Goal: Contribute content: Contribute content

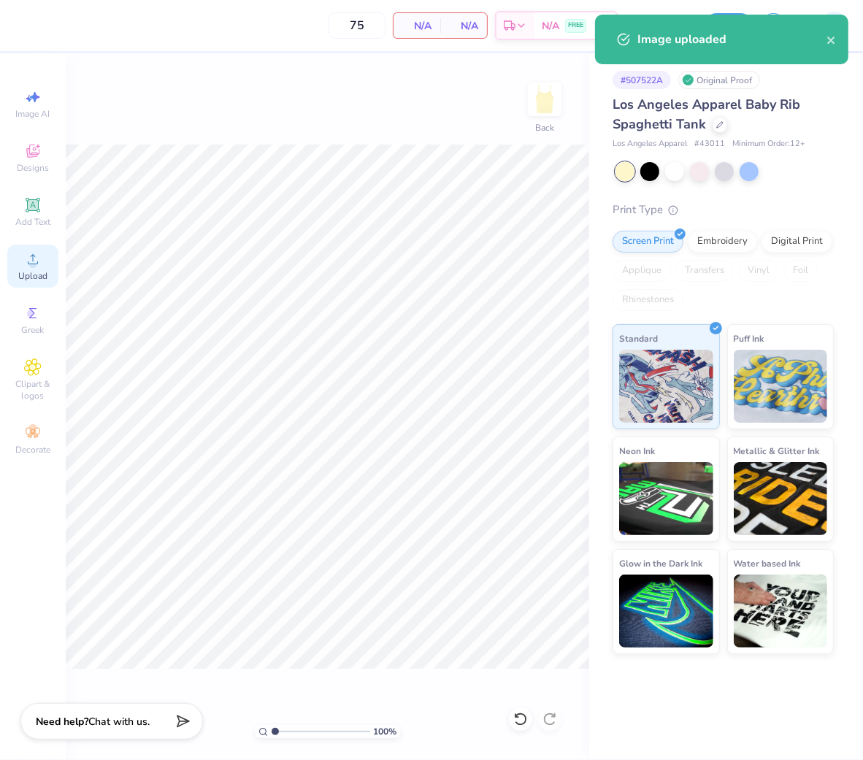
click at [24, 264] on icon at bounding box center [33, 260] width 18 height 18
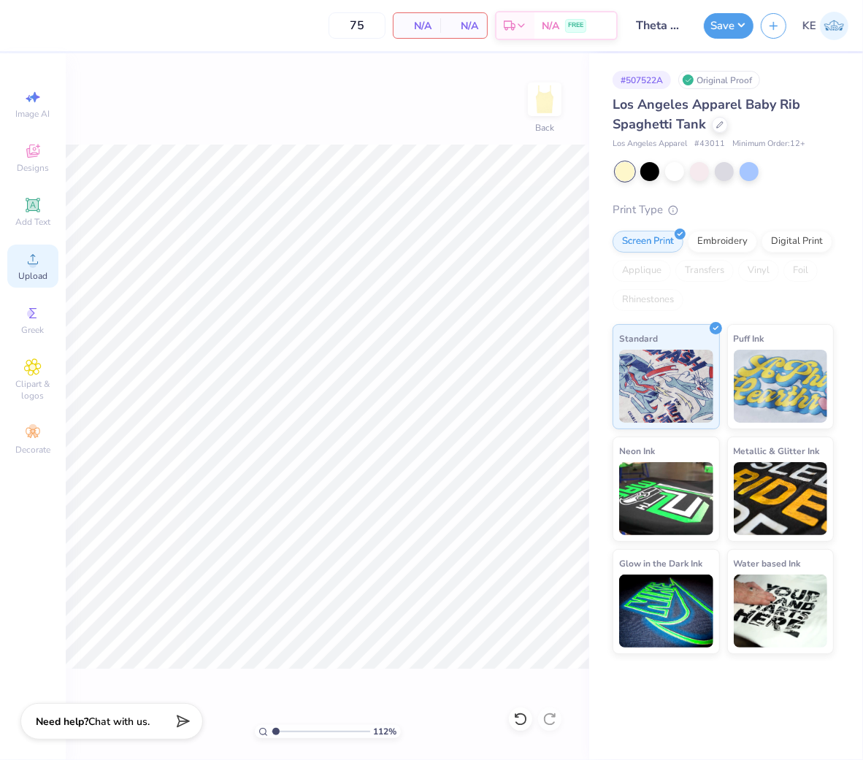
click at [26, 272] on span "Upload" at bounding box center [32, 276] width 29 height 12
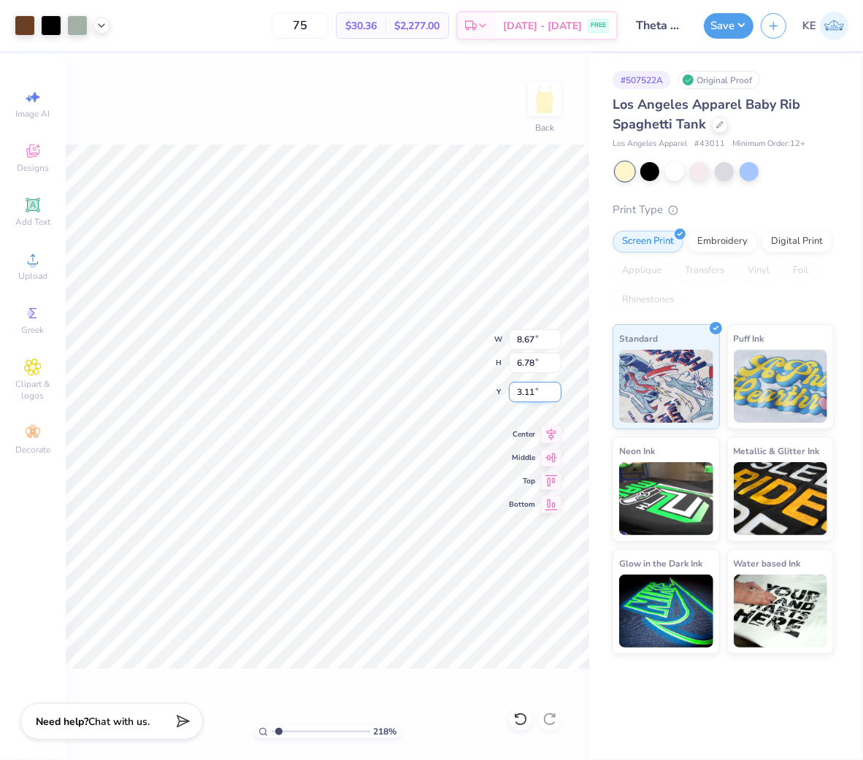
type input "1.24898773763972"
click at [537, 334] on input "8.67" at bounding box center [535, 339] width 53 height 20
type input "7"
type input "1.24898773763972"
type input "7.00"
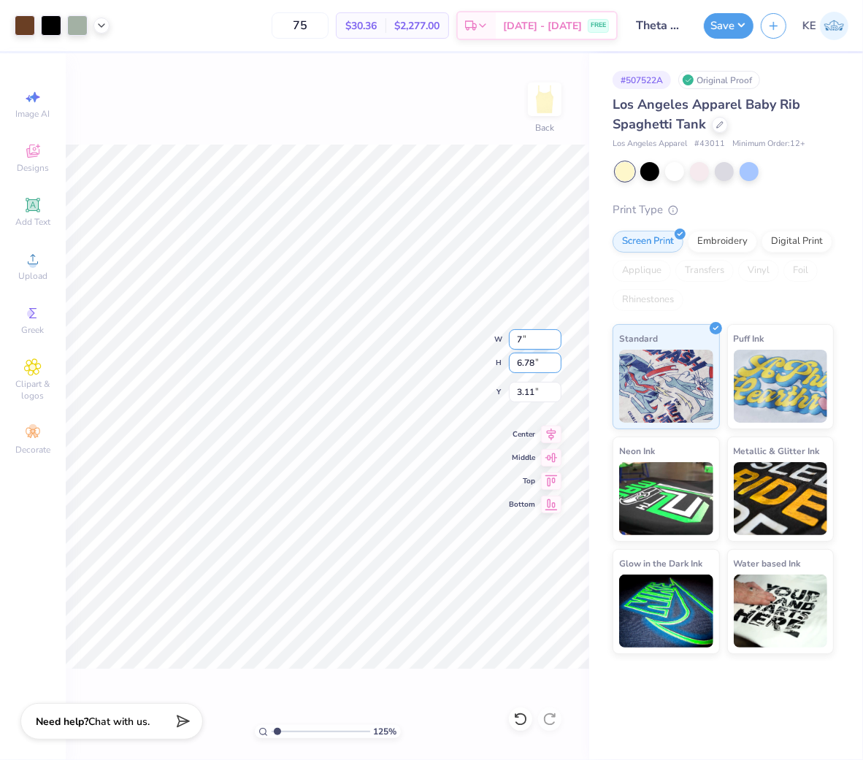
type input "5.47"
type input "2"
type input "1.24898773763972"
type input "2.00"
click at [532, 340] on input "7.00" at bounding box center [535, 339] width 53 height 20
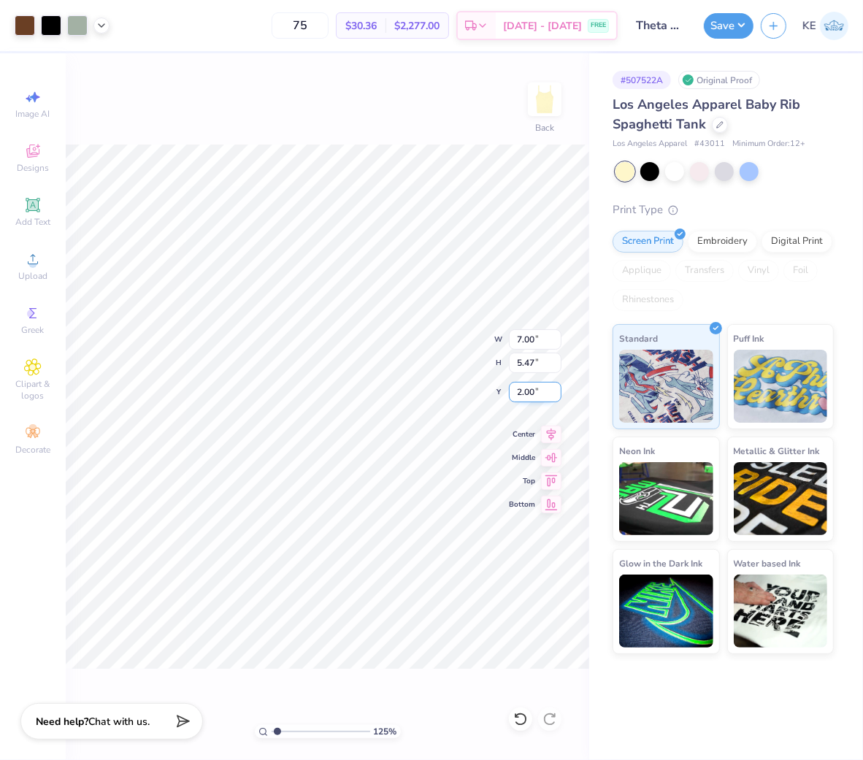
click at [523, 385] on input "2.00" at bounding box center [535, 392] width 53 height 20
click at [98, 25] on icon at bounding box center [102, 24] width 12 height 12
click at [733, 37] on div "Save" at bounding box center [729, 26] width 50 height 26
click at [743, 18] on button "Save" at bounding box center [729, 24] width 50 height 26
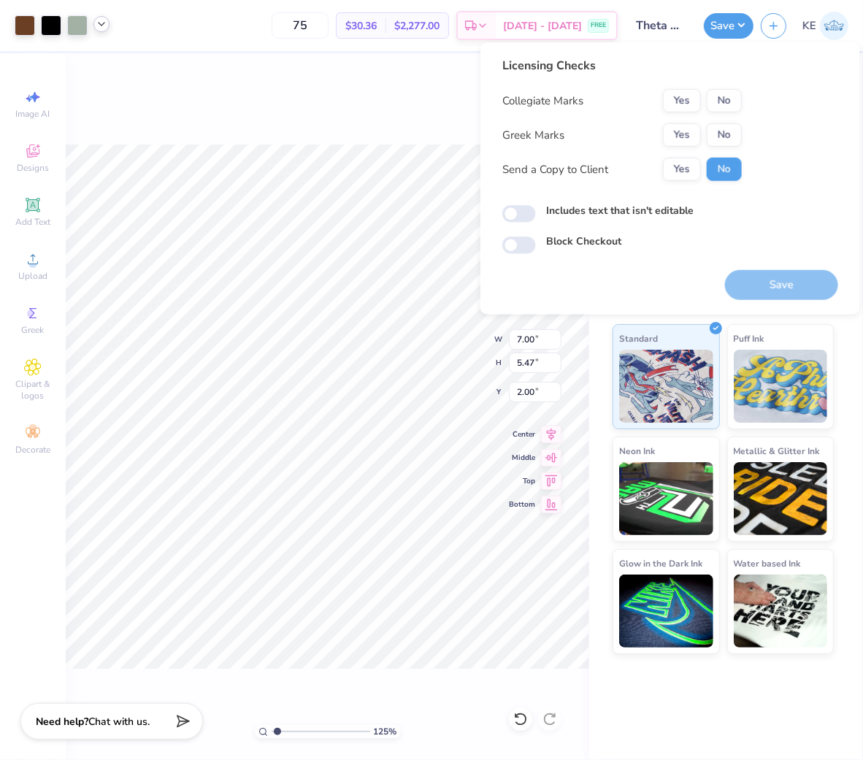
click at [682, 119] on div "Collegiate Marks Yes No Greek Marks Yes No Send a Copy to Client Yes No" at bounding box center [622, 135] width 240 height 92
click at [679, 129] on button "Yes" at bounding box center [682, 134] width 38 height 23
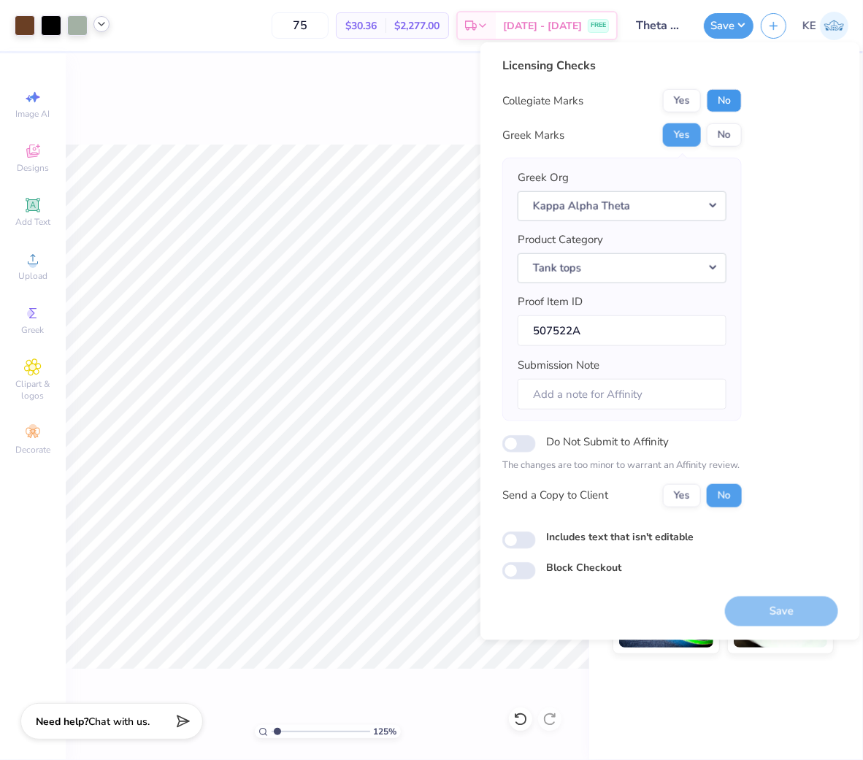
click at [721, 95] on button "No" at bounding box center [724, 100] width 35 height 23
click at [789, 615] on button "Save" at bounding box center [781, 611] width 113 height 30
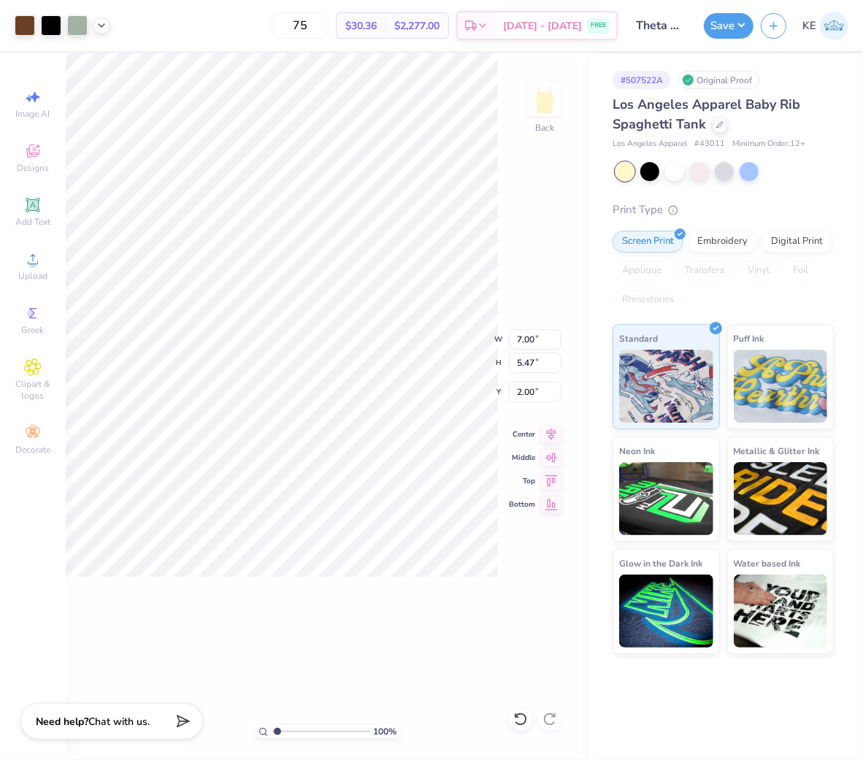
type input "1"
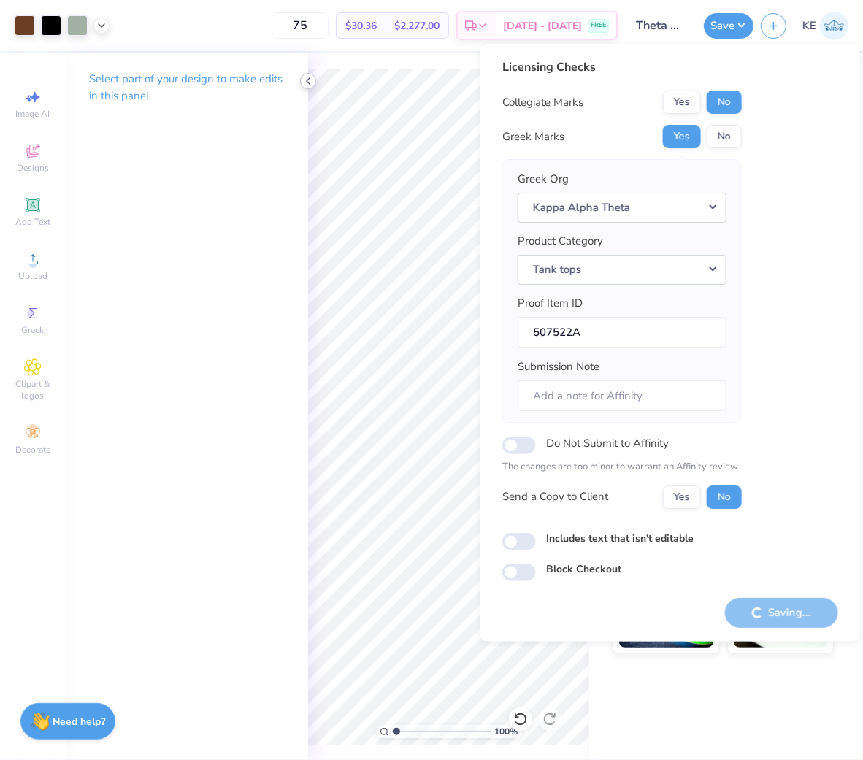
click at [308, 77] on icon at bounding box center [308, 81] width 12 height 12
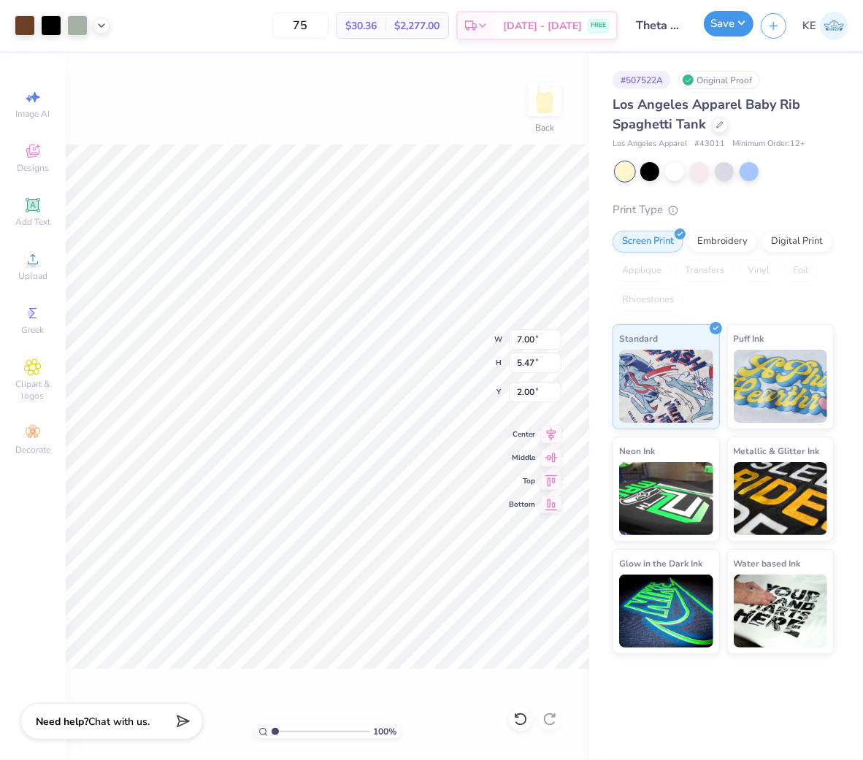
click at [741, 26] on button "Save" at bounding box center [729, 24] width 50 height 26
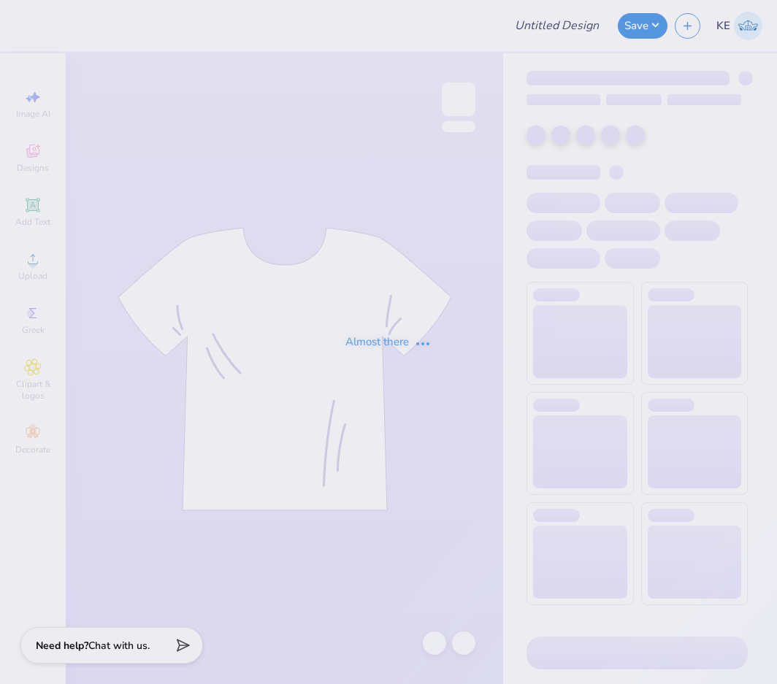
type input "IFC Shirt"
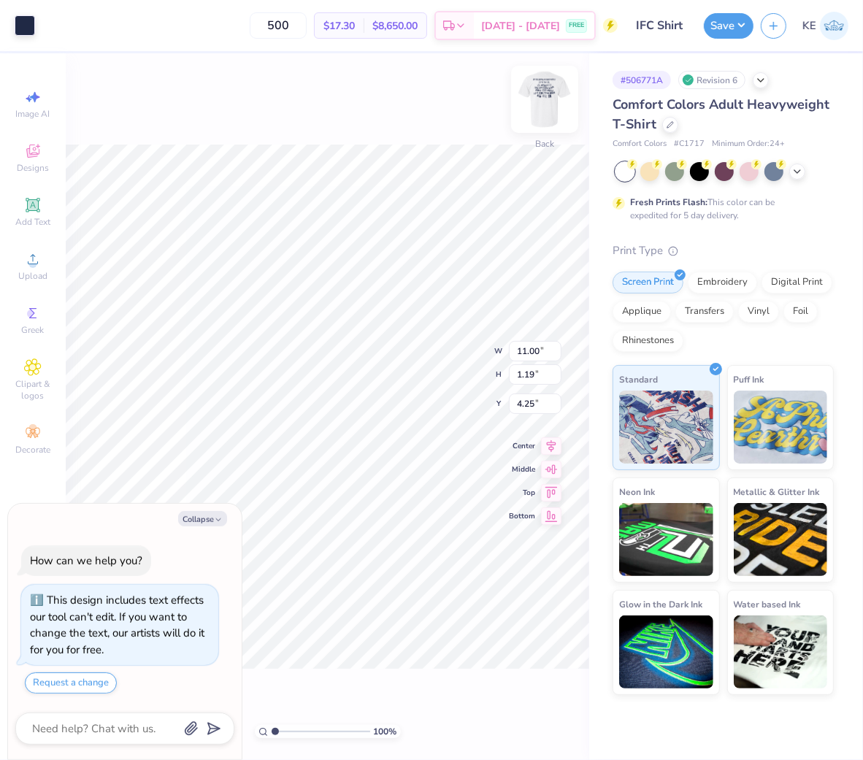
click at [543, 99] on img at bounding box center [545, 99] width 58 height 58
click at [202, 520] on button "Collapse" at bounding box center [202, 518] width 49 height 15
type textarea "x"
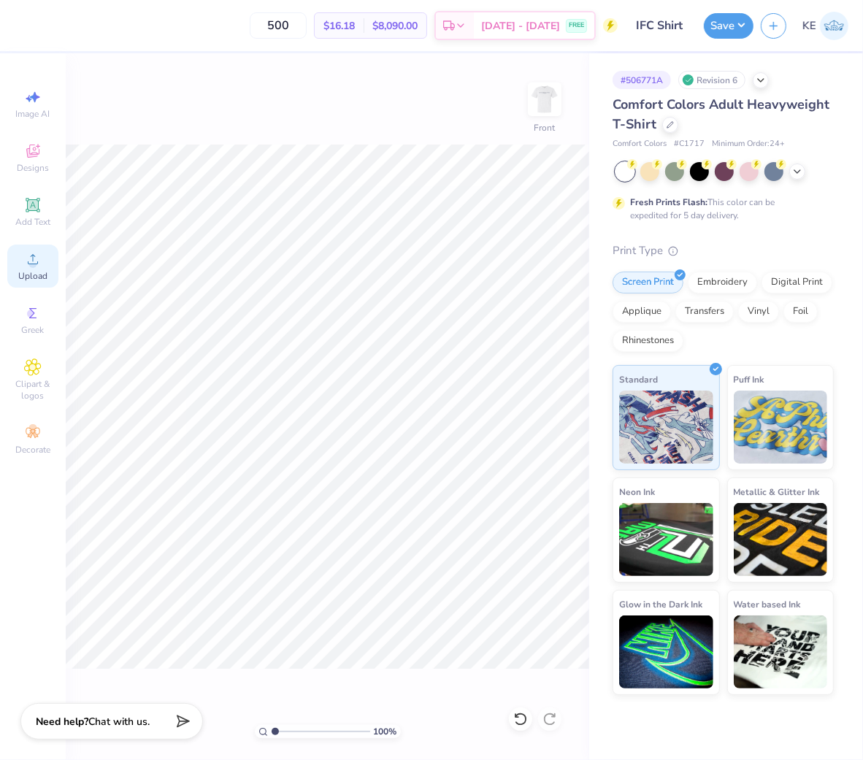
click at [28, 260] on icon at bounding box center [33, 260] width 18 height 18
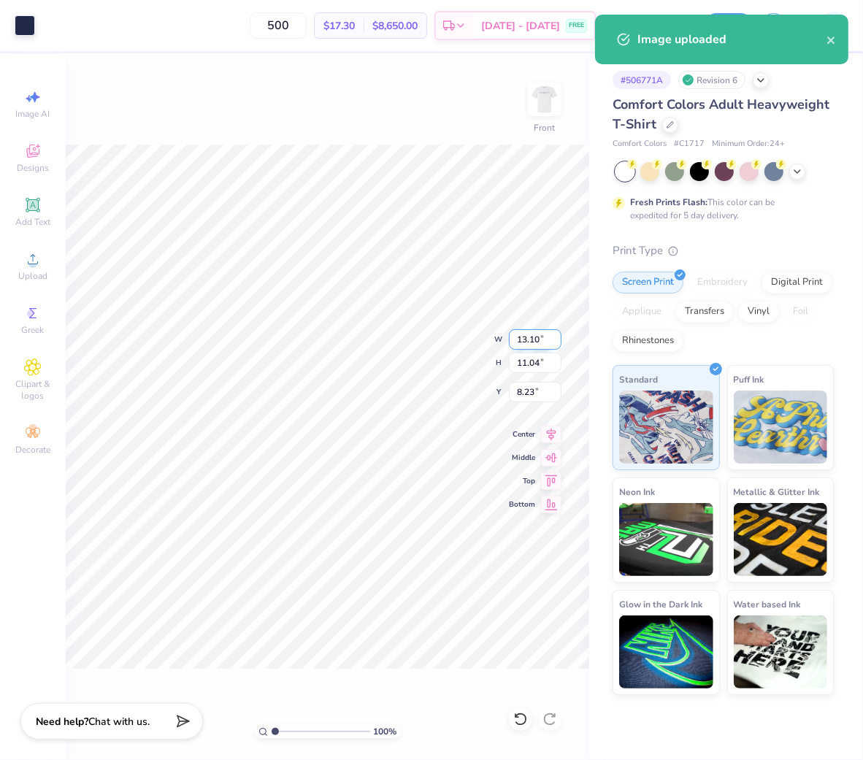
click at [529, 346] on input "13.10" at bounding box center [535, 339] width 53 height 20
type input "12.00"
type input "10.11"
type input "3.00"
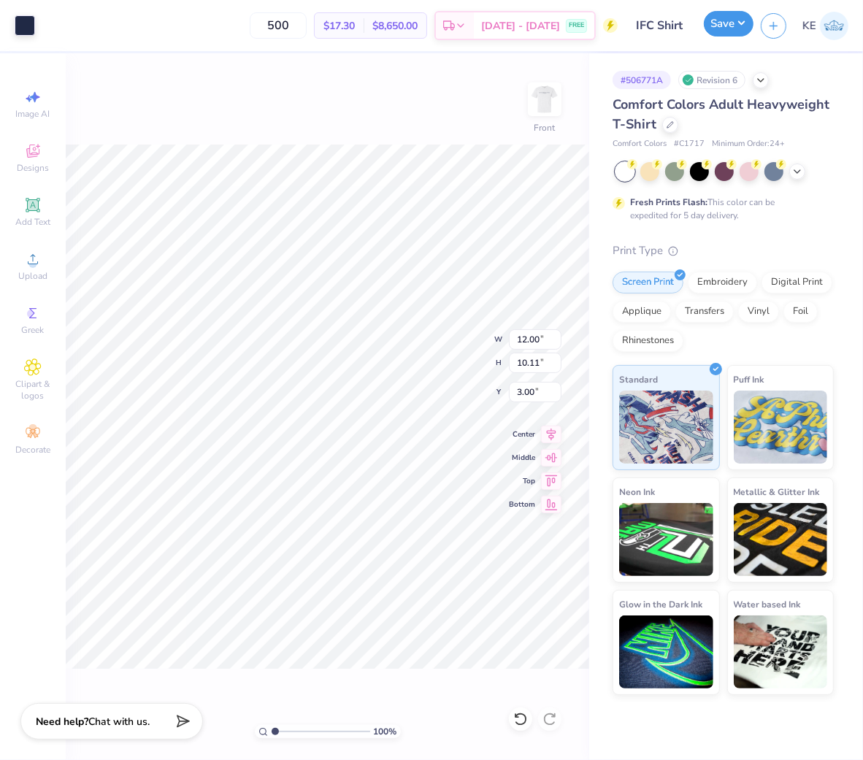
click at [719, 12] on button "Save" at bounding box center [729, 24] width 50 height 26
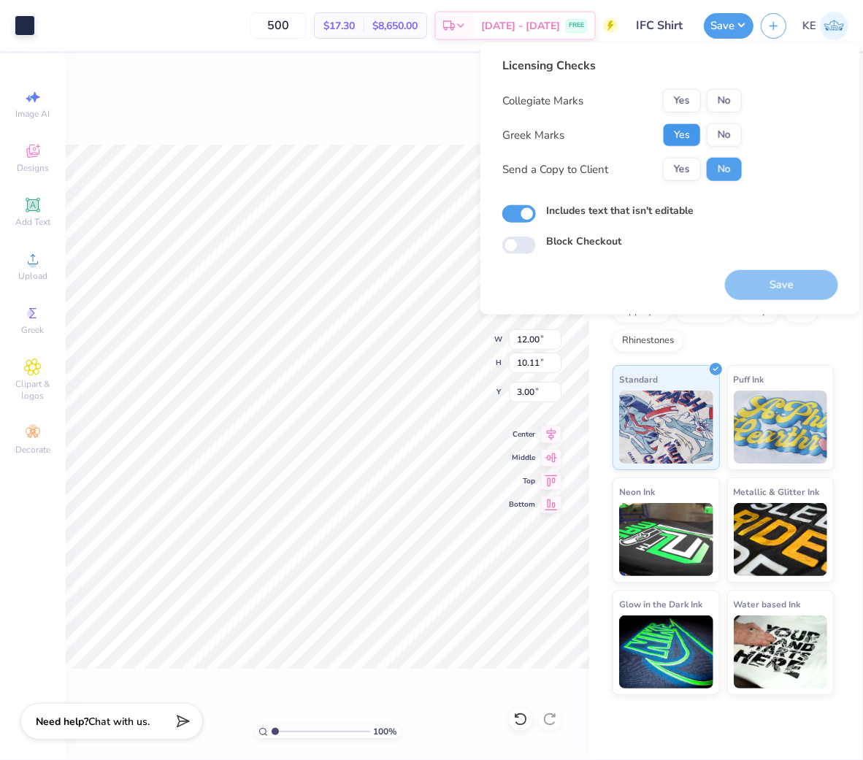
click at [681, 133] on button "Yes" at bounding box center [682, 134] width 38 height 23
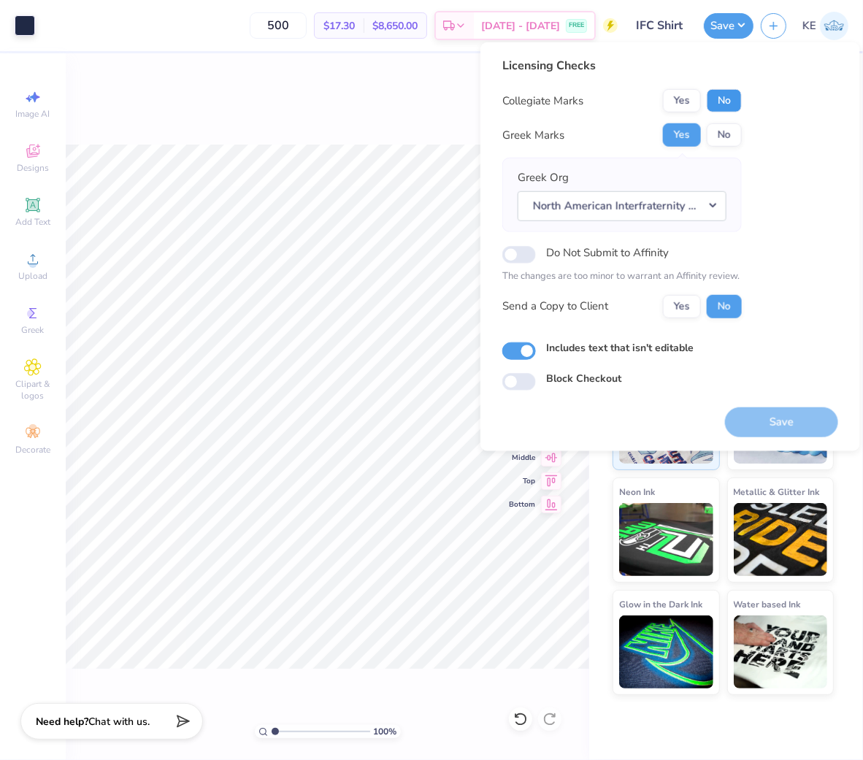
click at [741, 108] on button "No" at bounding box center [724, 100] width 35 height 23
click at [764, 431] on button "Save" at bounding box center [781, 422] width 113 height 30
